Goal: Transaction & Acquisition: Book appointment/travel/reservation

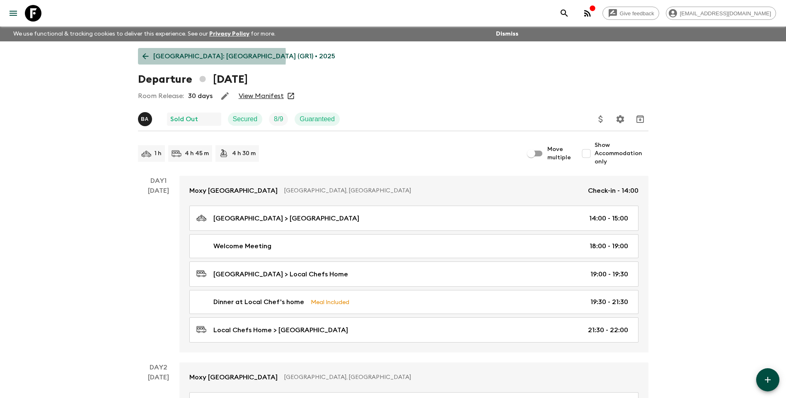
drag, startPoint x: 0, startPoint y: 0, endPoint x: 176, endPoint y: 56, distance: 184.8
click at [176, 56] on p "[GEOGRAPHIC_DATA]: [GEOGRAPHIC_DATA] (GR1) • 2025" at bounding box center [244, 56] width 182 height 10
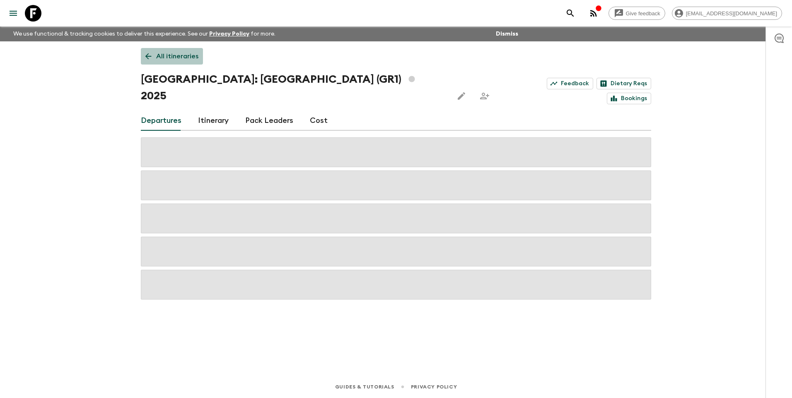
click at [177, 55] on p "All itineraries" at bounding box center [177, 56] width 42 height 10
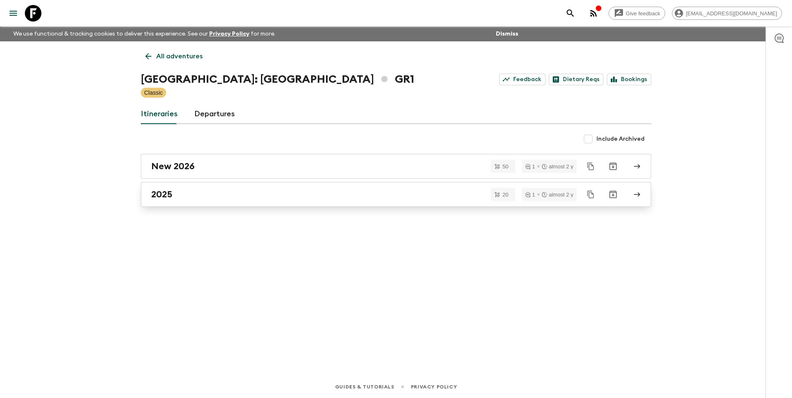
click at [159, 200] on link "2025" at bounding box center [396, 194] width 510 height 25
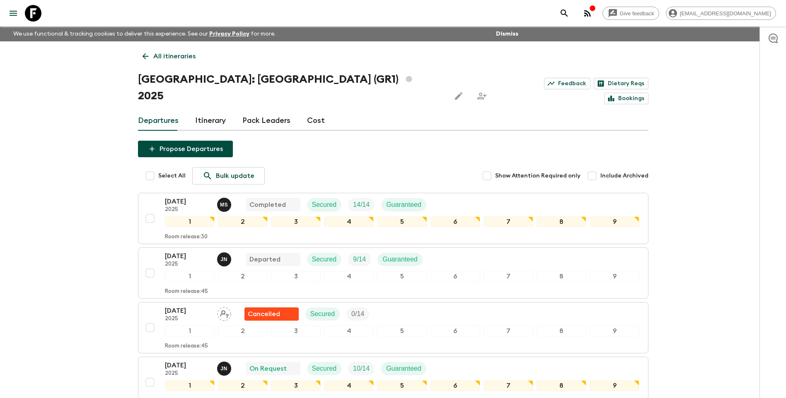
click at [151, 56] on link "All itineraries" at bounding box center [169, 56] width 62 height 17
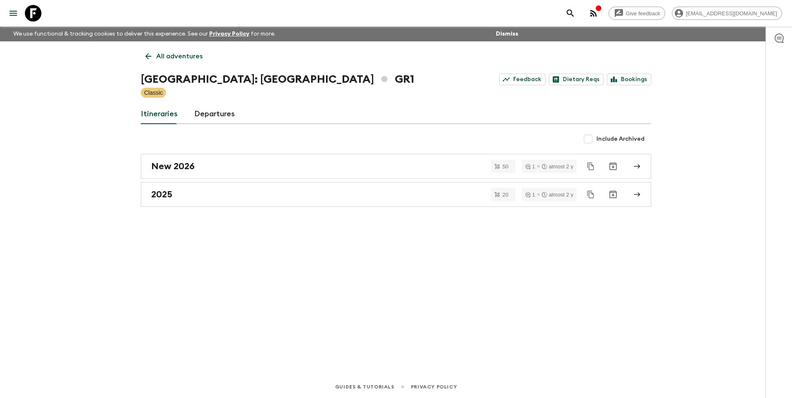
click at [166, 65] on div "All adventures [GEOGRAPHIC_DATA]: [GEOGRAPHIC_DATA] & the Islands GR1 Feedback …" at bounding box center [396, 196] width 530 height 311
click at [165, 60] on p "All adventures" at bounding box center [179, 56] width 46 height 10
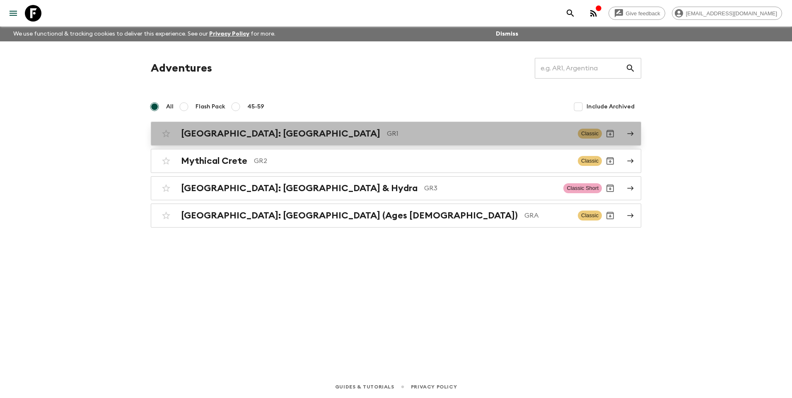
click at [237, 135] on h2 "[GEOGRAPHIC_DATA]: [GEOGRAPHIC_DATA]" at bounding box center [280, 133] width 199 height 11
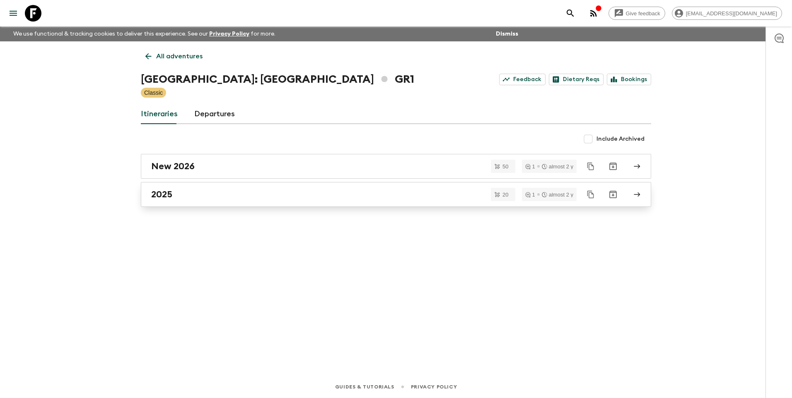
click at [171, 193] on h2 "2025" at bounding box center [161, 194] width 21 height 11
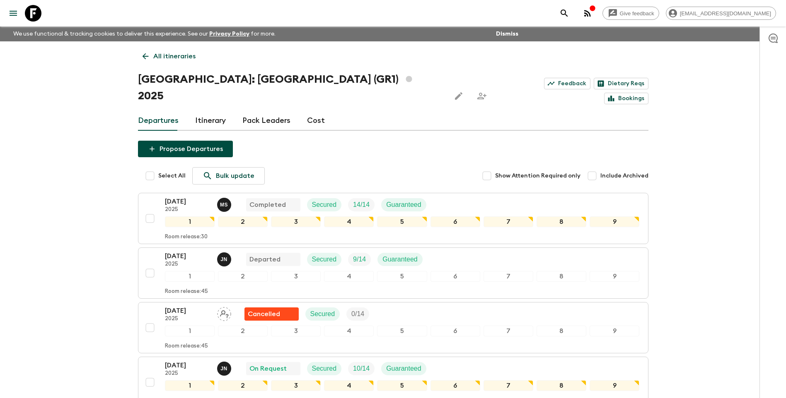
click at [160, 58] on p "All itineraries" at bounding box center [174, 56] width 42 height 10
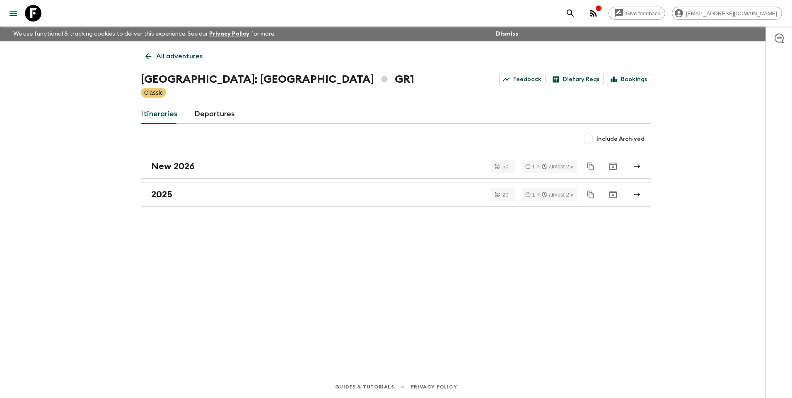
click at [169, 58] on p "All adventures" at bounding box center [179, 56] width 46 height 10
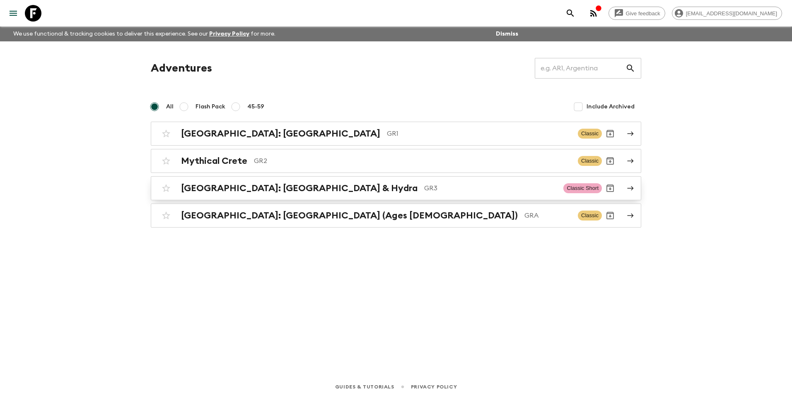
click at [284, 183] on div "[GEOGRAPHIC_DATA]: [GEOGRAPHIC_DATA] & Hydra GR3 Classic Short" at bounding box center [380, 188] width 444 height 17
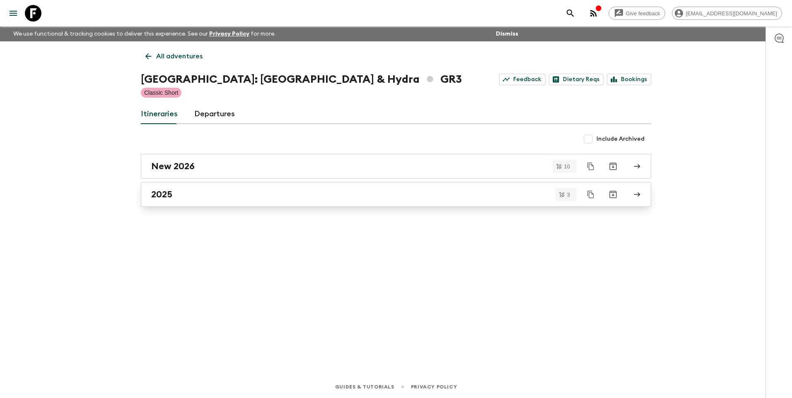
click at [175, 186] on link "2025" at bounding box center [396, 194] width 510 height 25
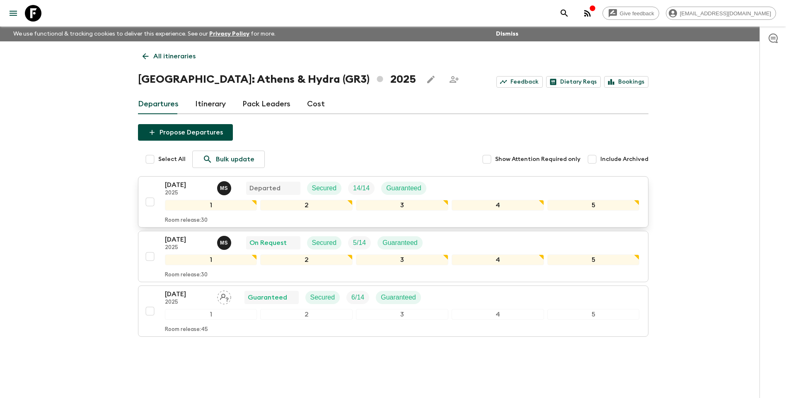
click at [187, 186] on p "[DATE]" at bounding box center [188, 185] width 46 height 10
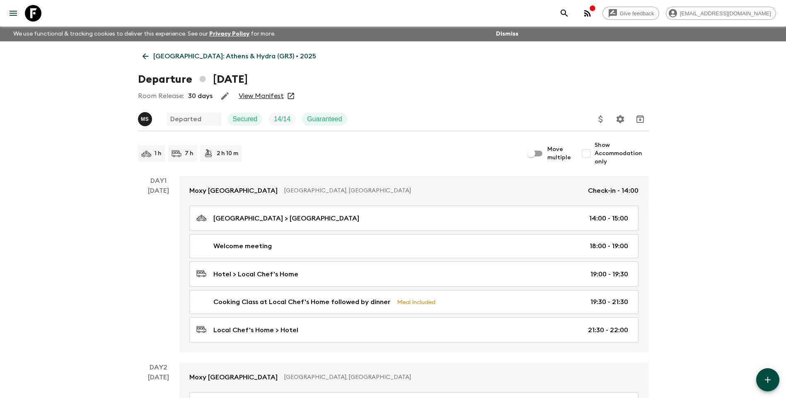
click at [267, 96] on link "View Manifest" at bounding box center [261, 96] width 45 height 8
